Goal: Information Seeking & Learning: Find specific fact

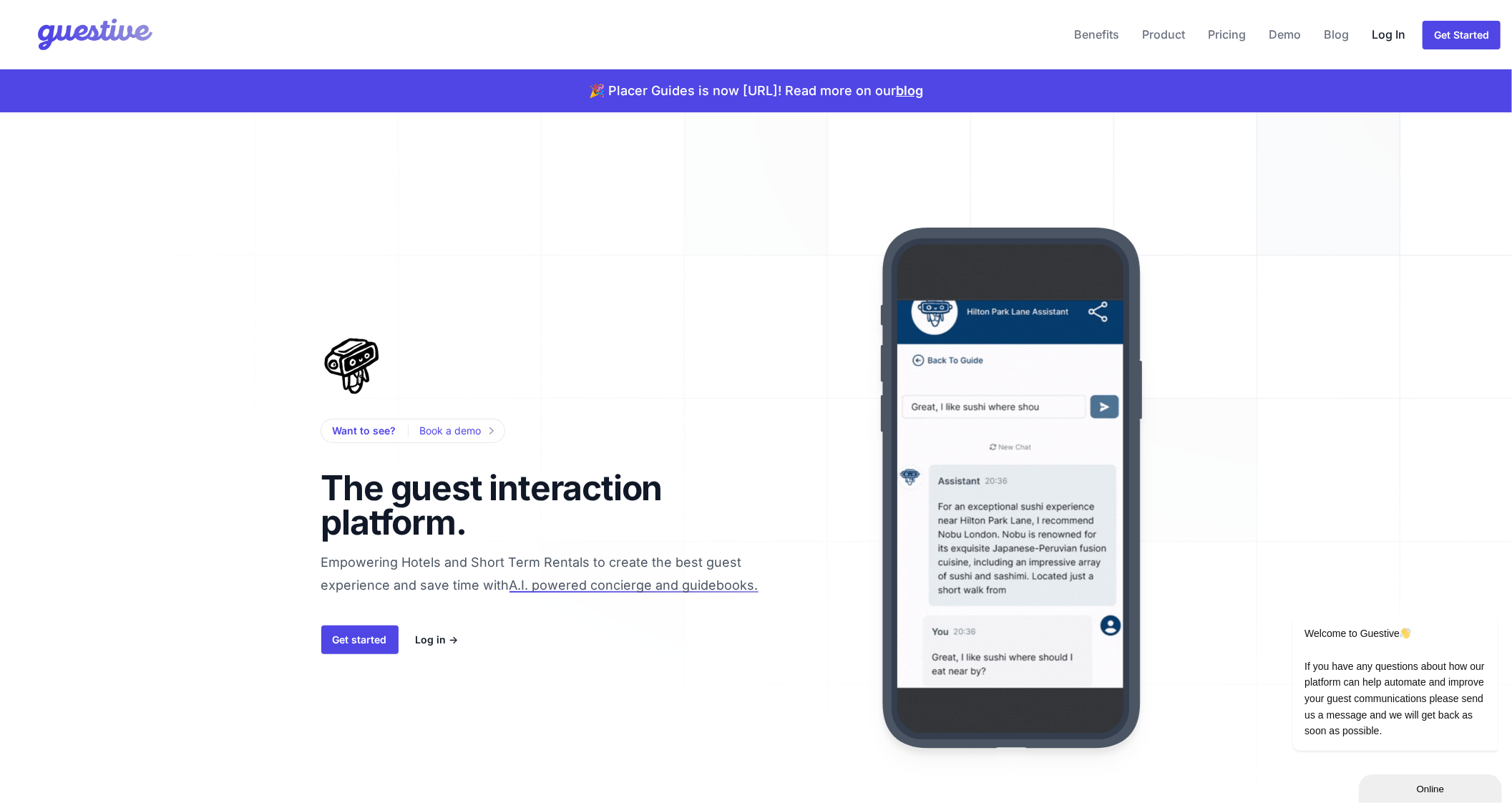
click at [1384, 41] on link "Log In" at bounding box center [1389, 33] width 45 height 34
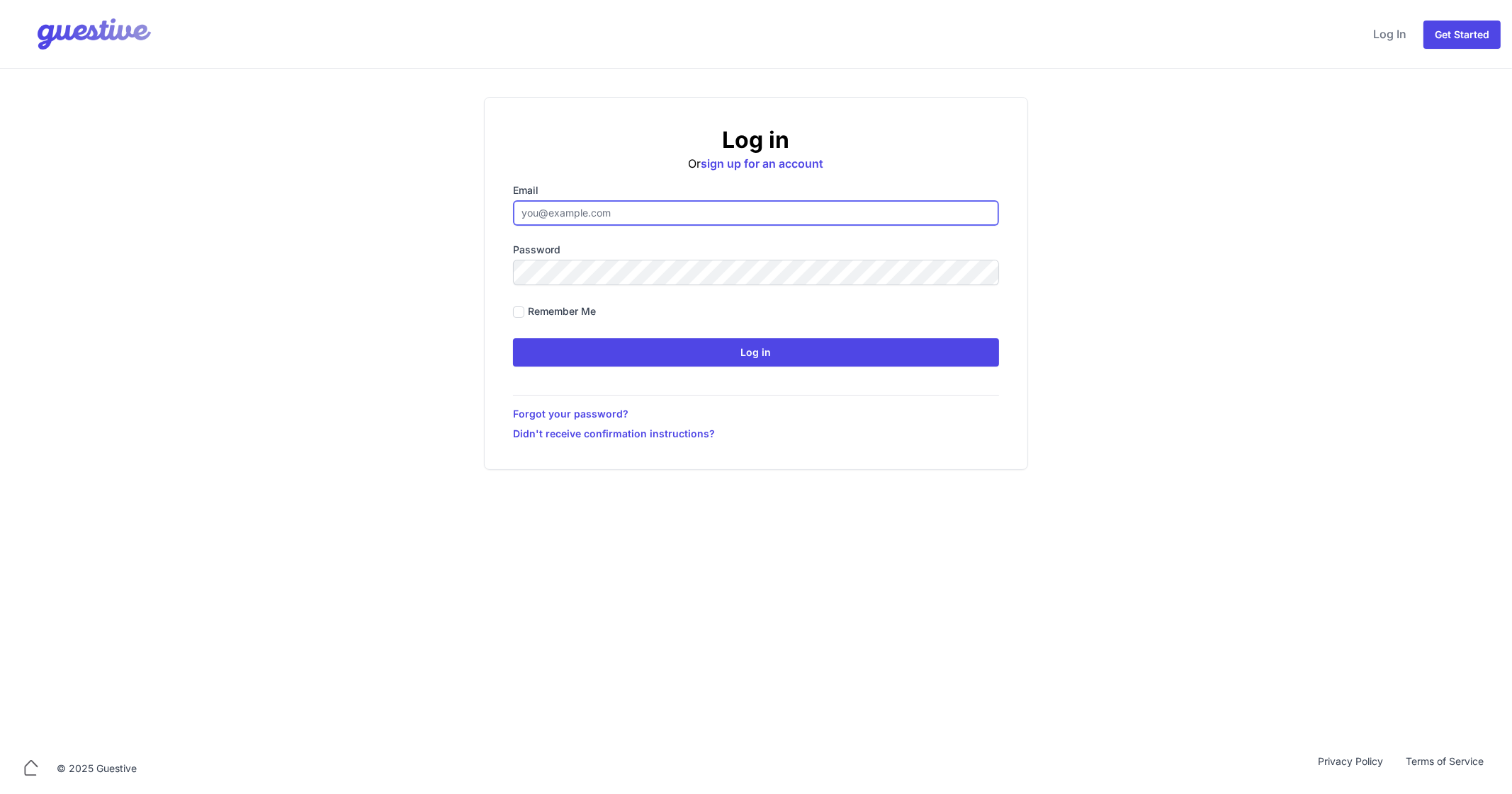
click at [613, 210] on input "Email" at bounding box center [756, 213] width 486 height 25
type input "ben@aplacelikehome.co.uk"
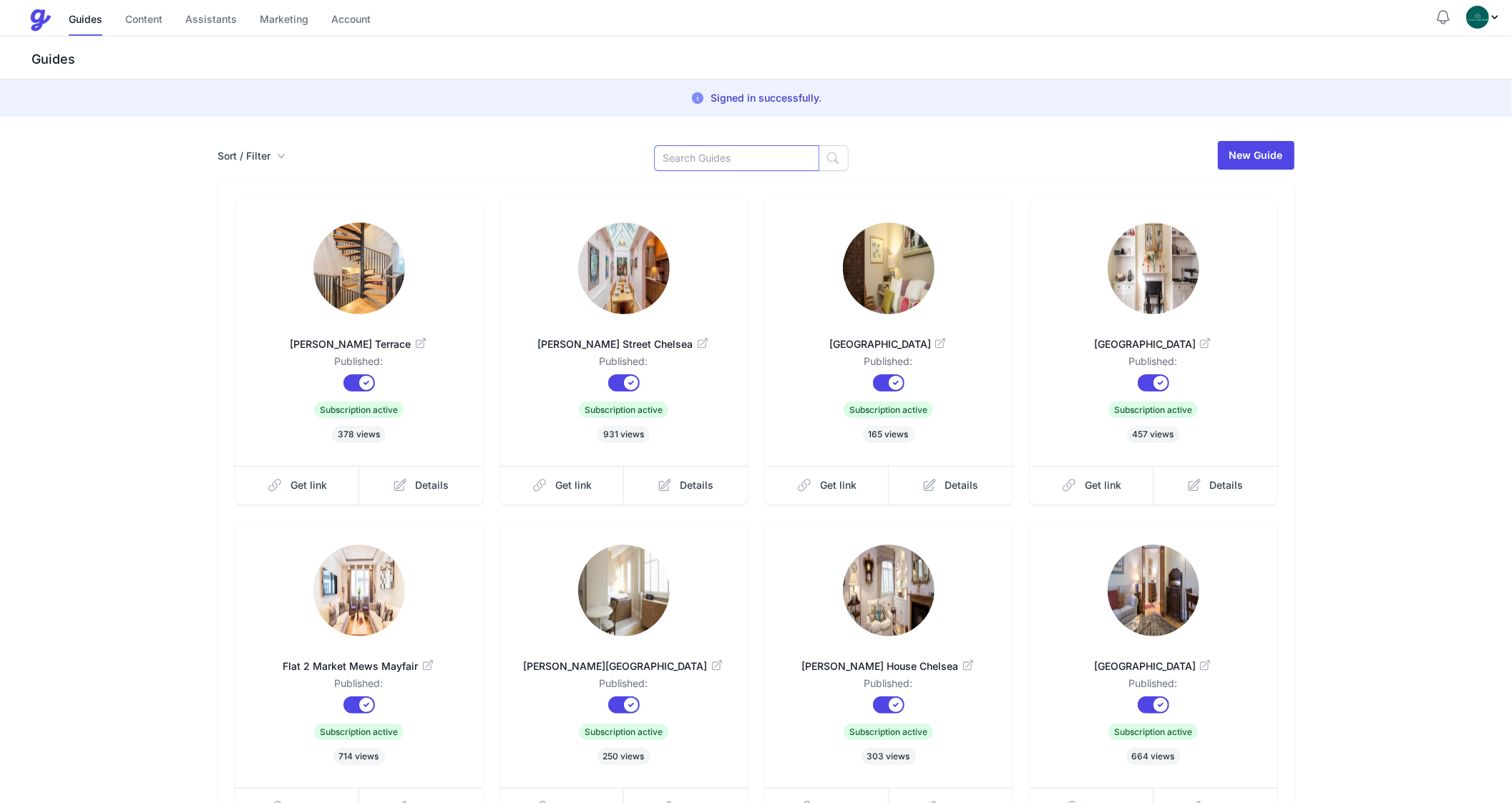
click at [745, 167] on input at bounding box center [737, 158] width 165 height 26
type input "[PERSON_NAME]"
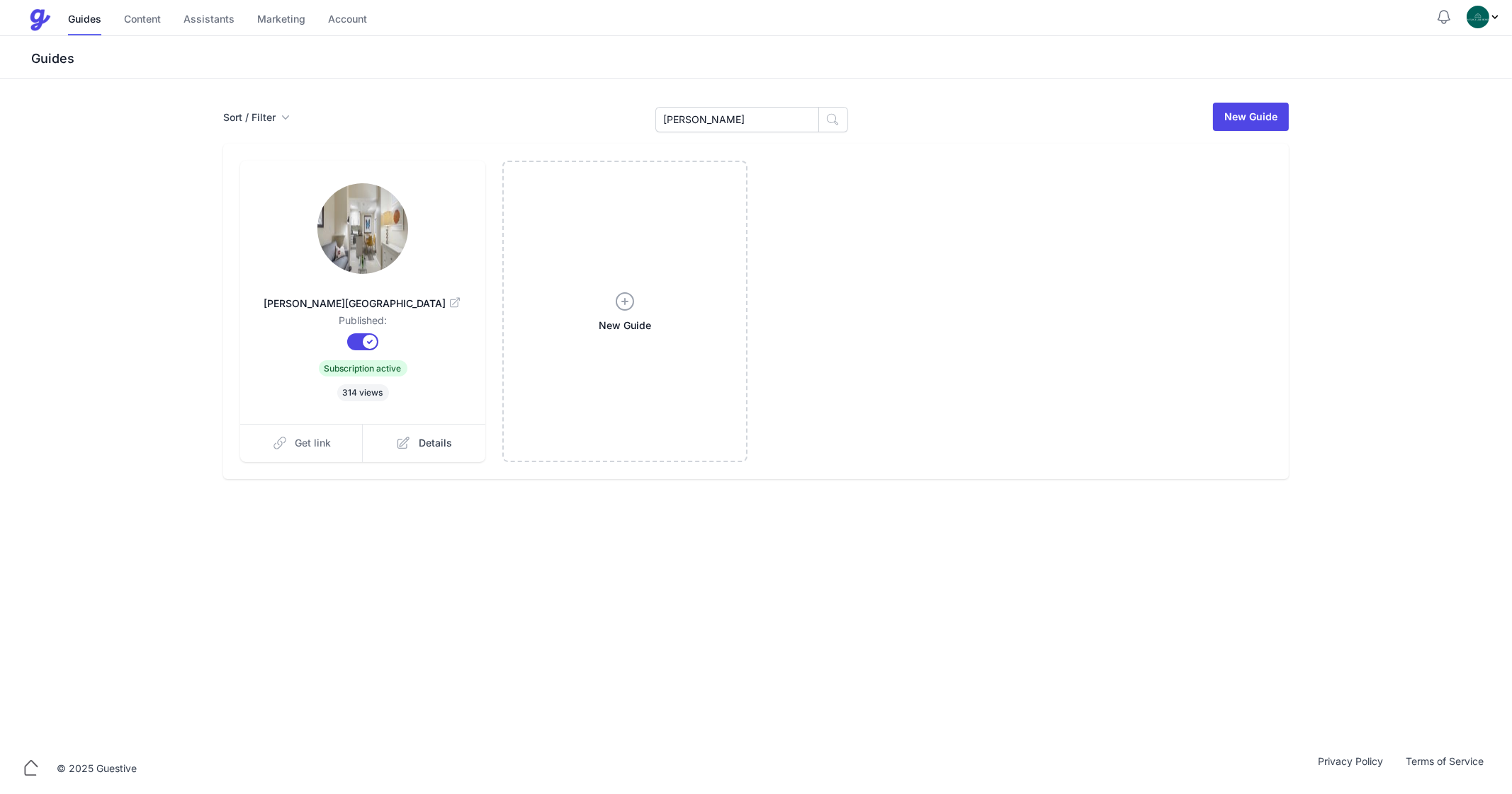
click at [297, 453] on link "Get link" at bounding box center [301, 442] width 123 height 38
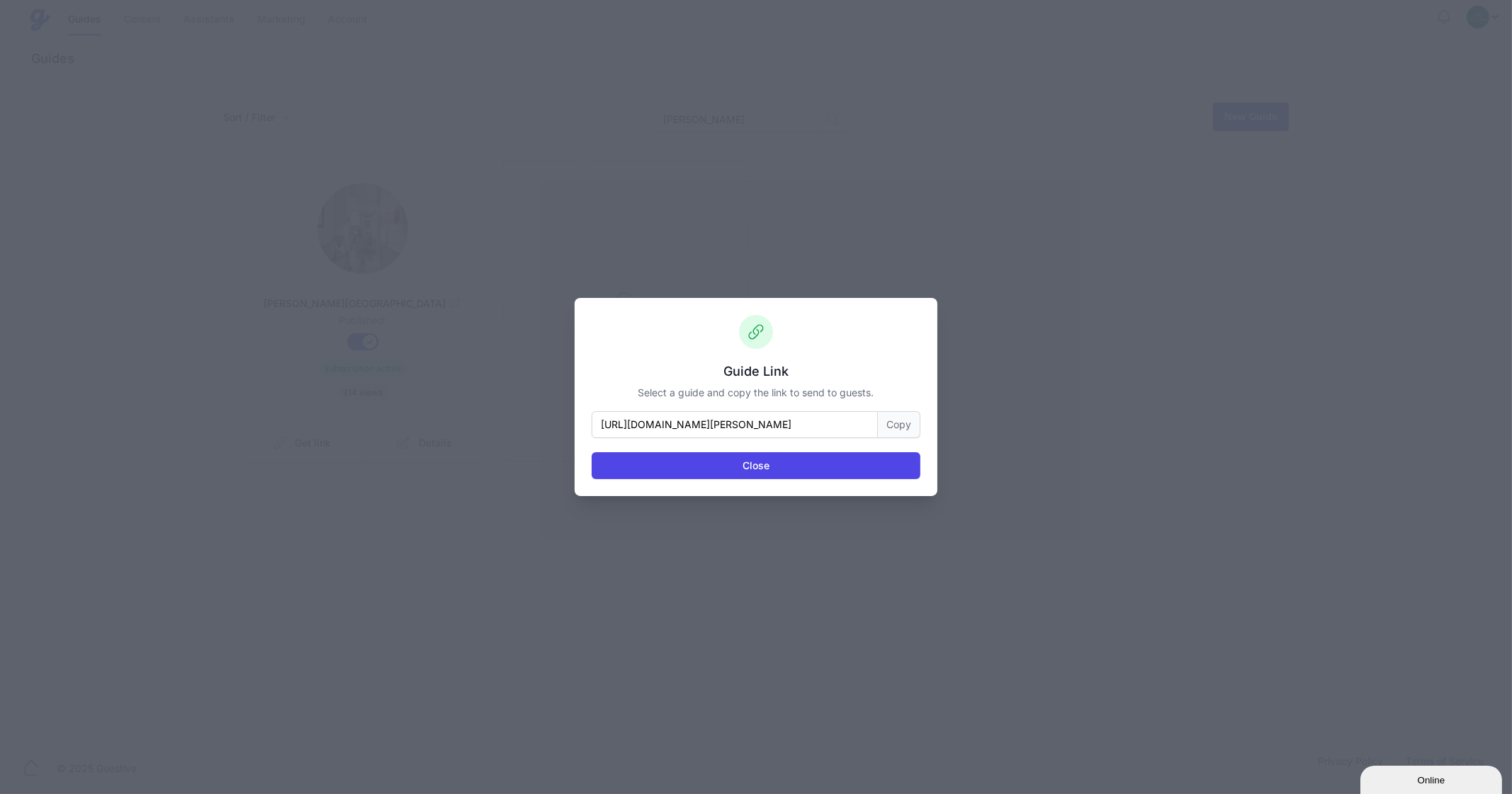
click at [906, 422] on button "Copy" at bounding box center [899, 425] width 43 height 27
click at [721, 475] on button "Close" at bounding box center [756, 466] width 329 height 27
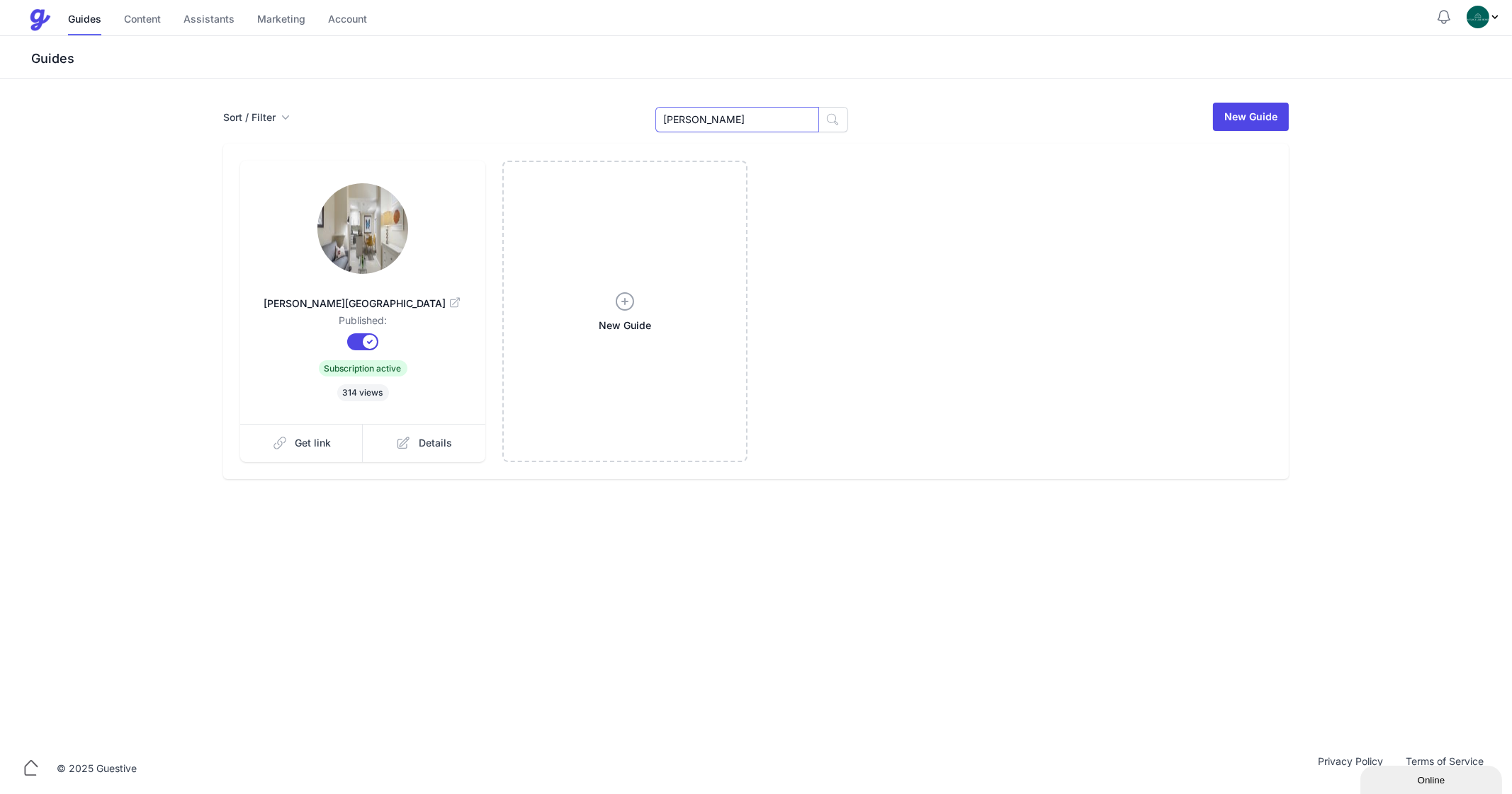
click at [711, 116] on input "[PERSON_NAME]" at bounding box center [737, 120] width 163 height 25
type input "Goodw"
click at [307, 462] on div "Goodwins Court Published: Published? Subscription? Subscription active 495 view…" at bounding box center [756, 311] width 1066 height 335
click at [294, 440] on link "Get link" at bounding box center [301, 442] width 123 height 38
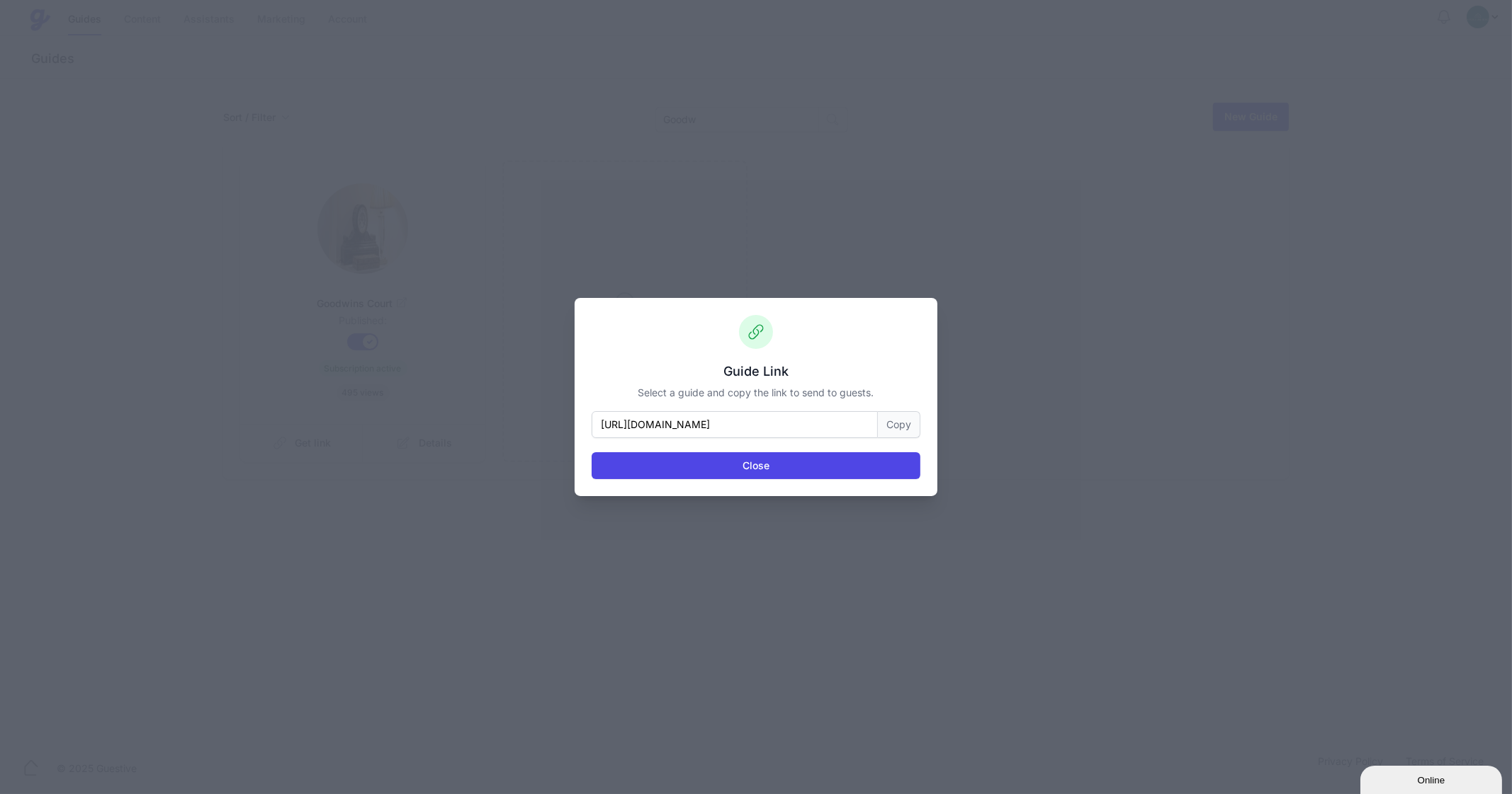
click at [902, 421] on button "Copy" at bounding box center [899, 425] width 43 height 27
click at [771, 449] on div "Close" at bounding box center [756, 459] width 329 height 41
drag, startPoint x: 763, startPoint y: 463, endPoint x: 690, endPoint y: 126, distance: 344.8
click at [690, 126] on div "Guide Link Select a guide and copy the link to send to guests. https://www.plac…" at bounding box center [756, 397] width 1512 height 794
click at [759, 484] on div "Guide Link Select a guide and copy the link to send to guests. https://www.plac…" at bounding box center [756, 397] width 363 height 198
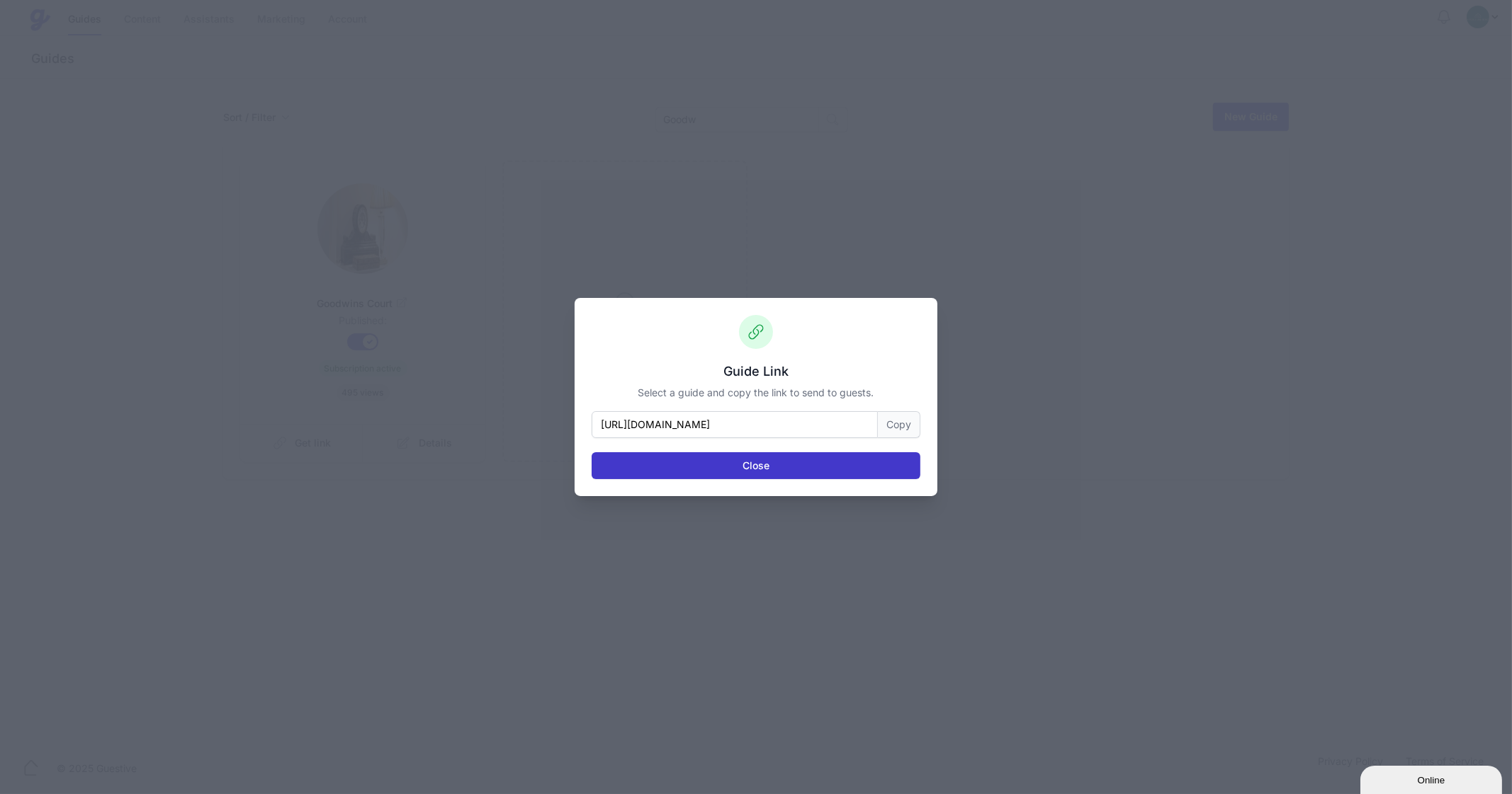
click at [744, 479] on div "Guide Link Select a guide and copy the link to send to guests. https://www.plac…" at bounding box center [756, 397] width 363 height 198
click at [734, 466] on button "Close" at bounding box center [756, 466] width 329 height 27
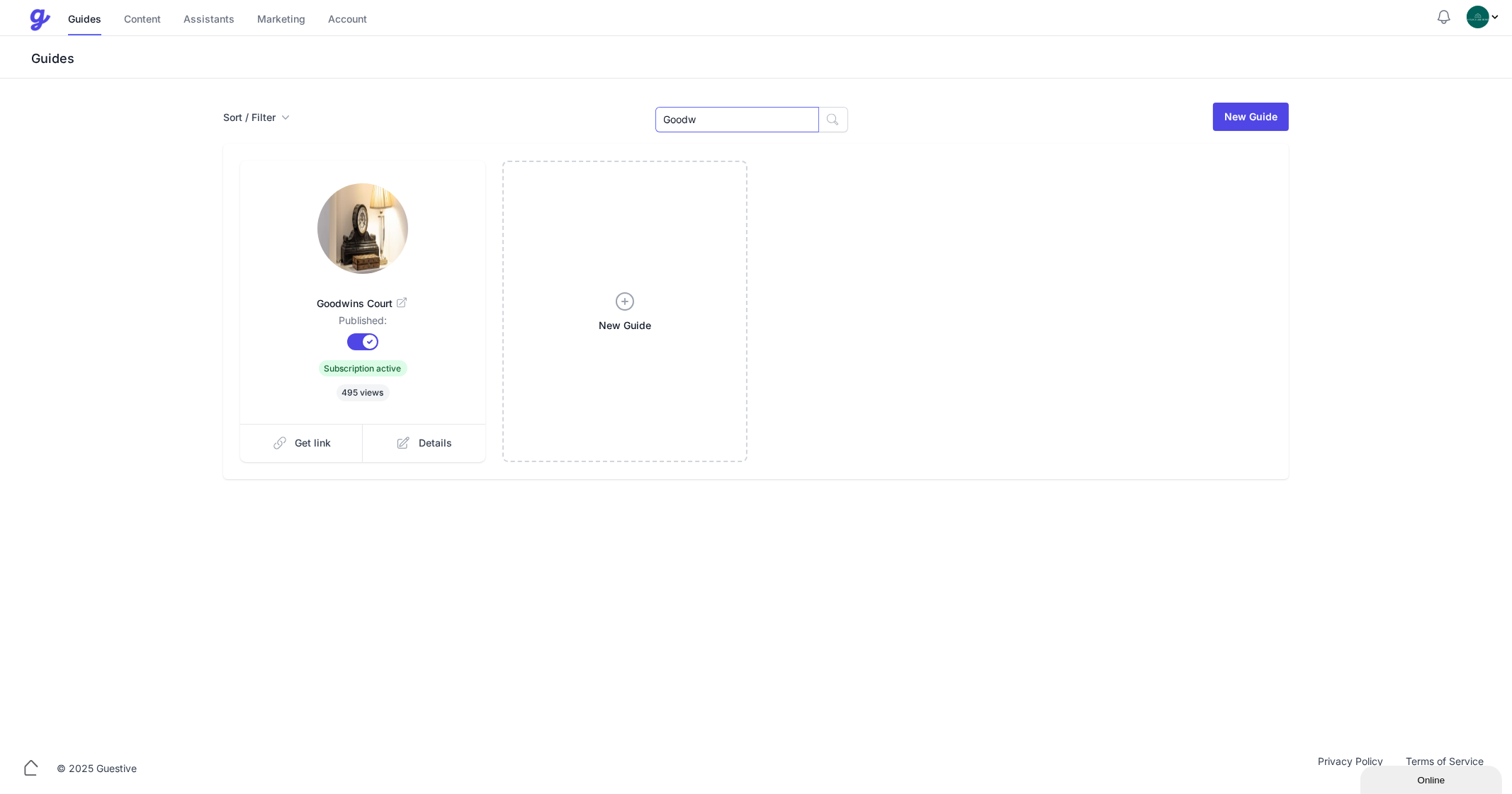
click at [739, 112] on input "Goodw" at bounding box center [737, 120] width 163 height 25
type input "Eliza"
click at [322, 447] on span "Get link" at bounding box center [313, 443] width 36 height 15
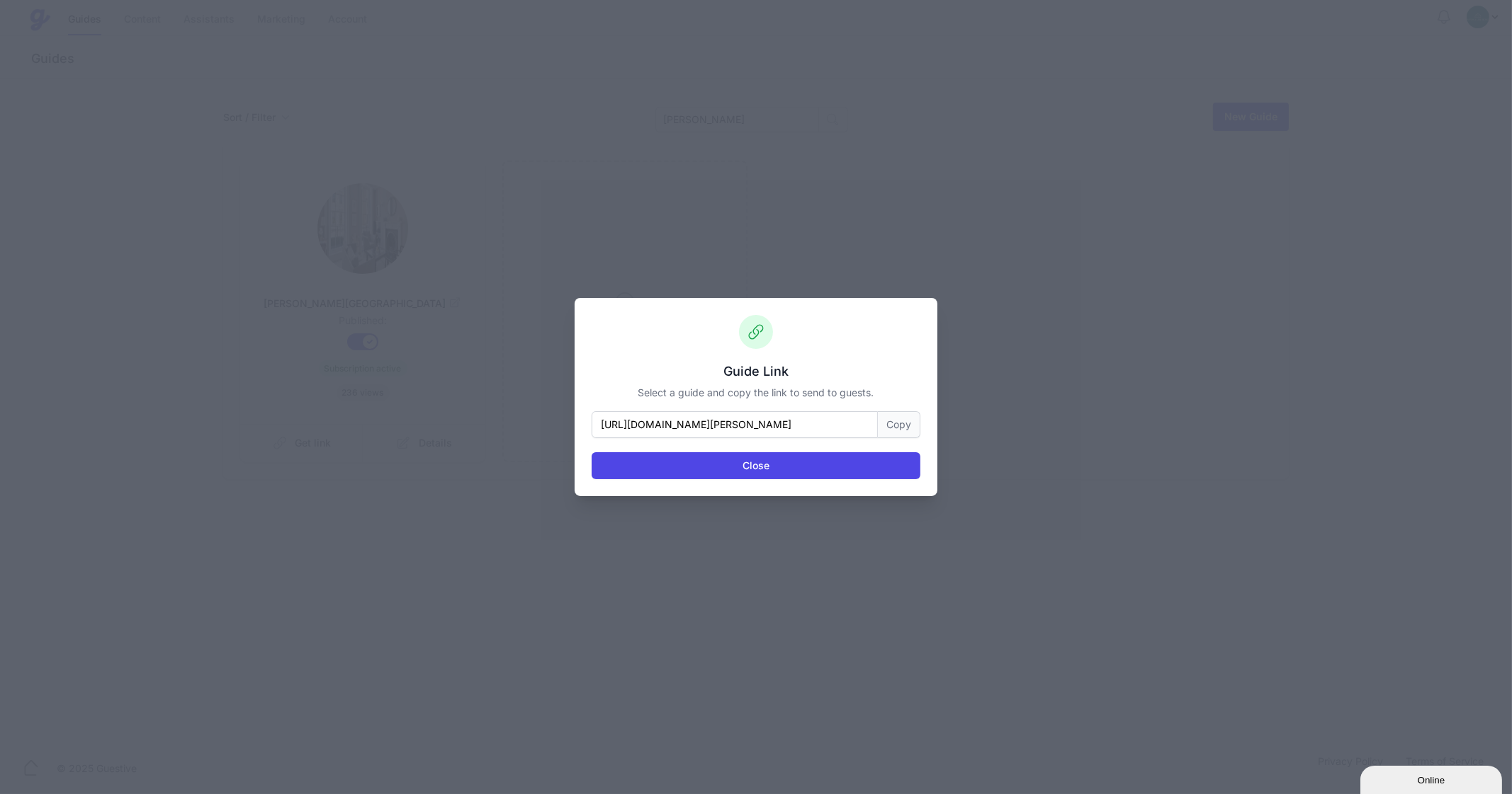
click at [894, 429] on button "Copy" at bounding box center [899, 425] width 43 height 27
